Goal: Find specific page/section: Find specific page/section

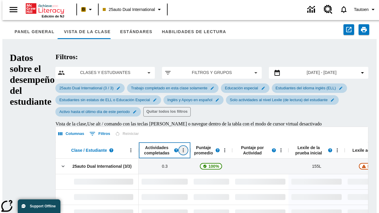
click at [183, 148] on icon "Abrir menú" at bounding box center [183, 150] width 1 height 4
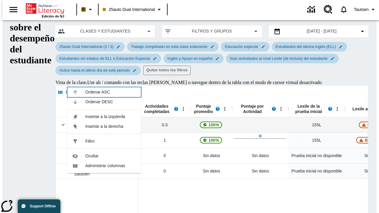
click at [111, 95] on span "Ordenar ASC" at bounding box center [110, 92] width 51 height 6
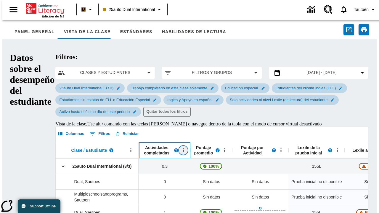
click at [183, 148] on icon "Actividades completadas, Abrir menú," at bounding box center [183, 150] width 1 height 4
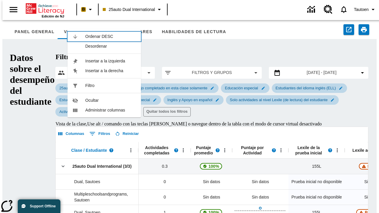
click at [111, 33] on span "Ordenar DESC" at bounding box center [110, 36] width 51 height 6
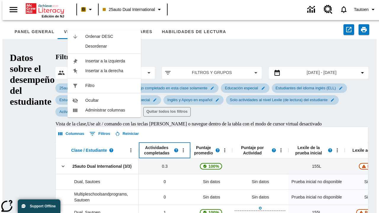
scroll to position [33, 0]
